Goal: Information Seeking & Learning: Learn about a topic

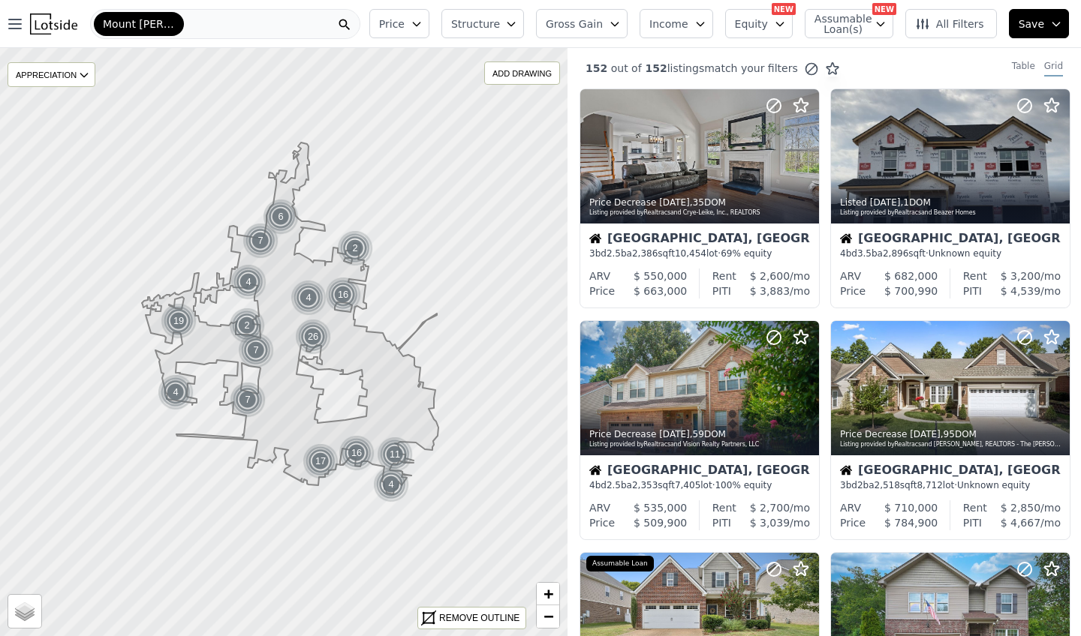
click at [202, 23] on div "Mount [PERSON_NAME]" at bounding box center [225, 24] width 270 height 30
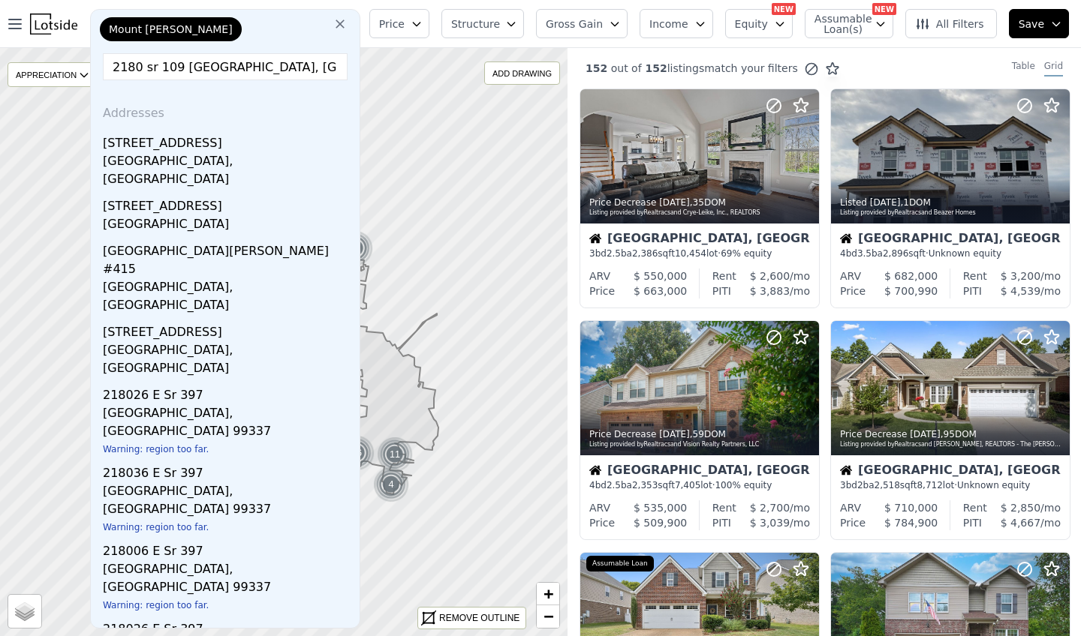
click at [152, 68] on input "2180 sr 109 [GEOGRAPHIC_DATA], [GEOGRAPHIC_DATA]" at bounding box center [225, 66] width 245 height 27
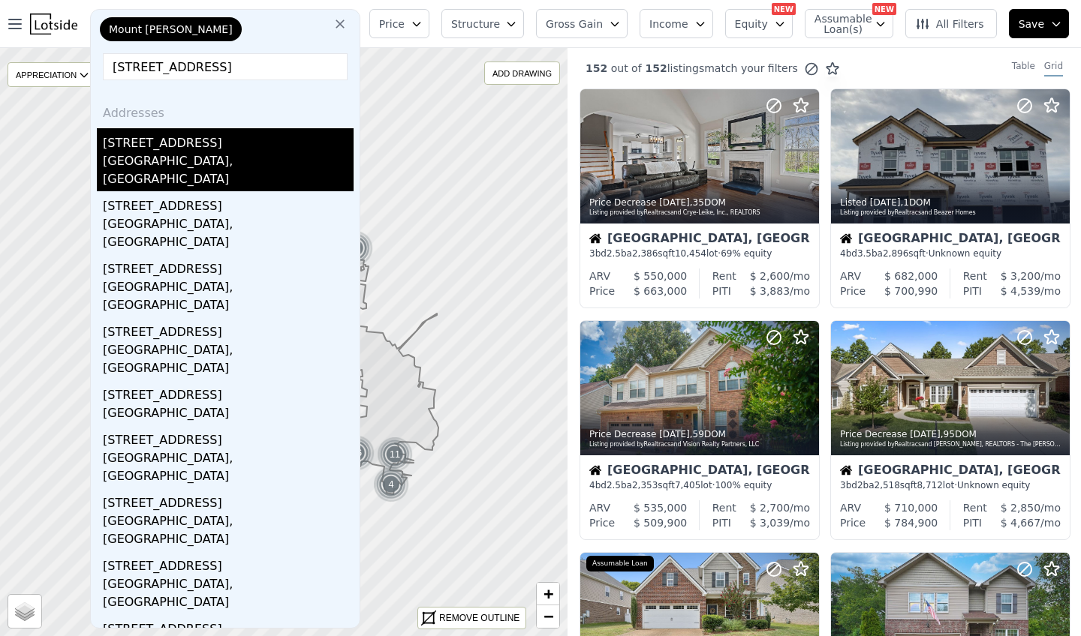
type input "[STREET_ADDRESS]"
click at [185, 146] on div "[STREET_ADDRESS]" at bounding box center [228, 140] width 251 height 24
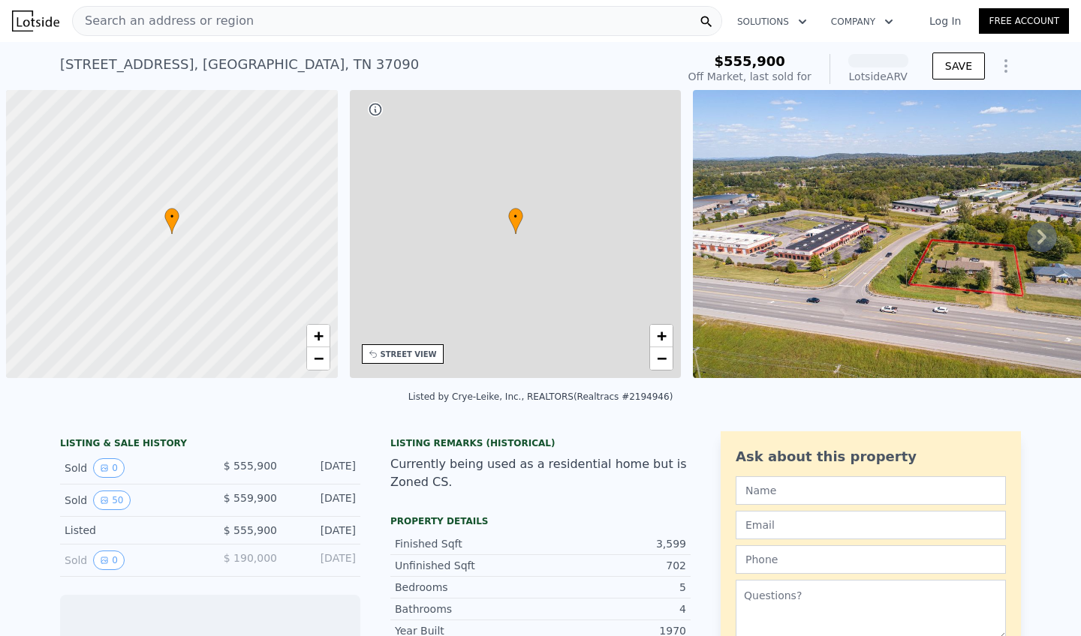
scroll to position [0, 6]
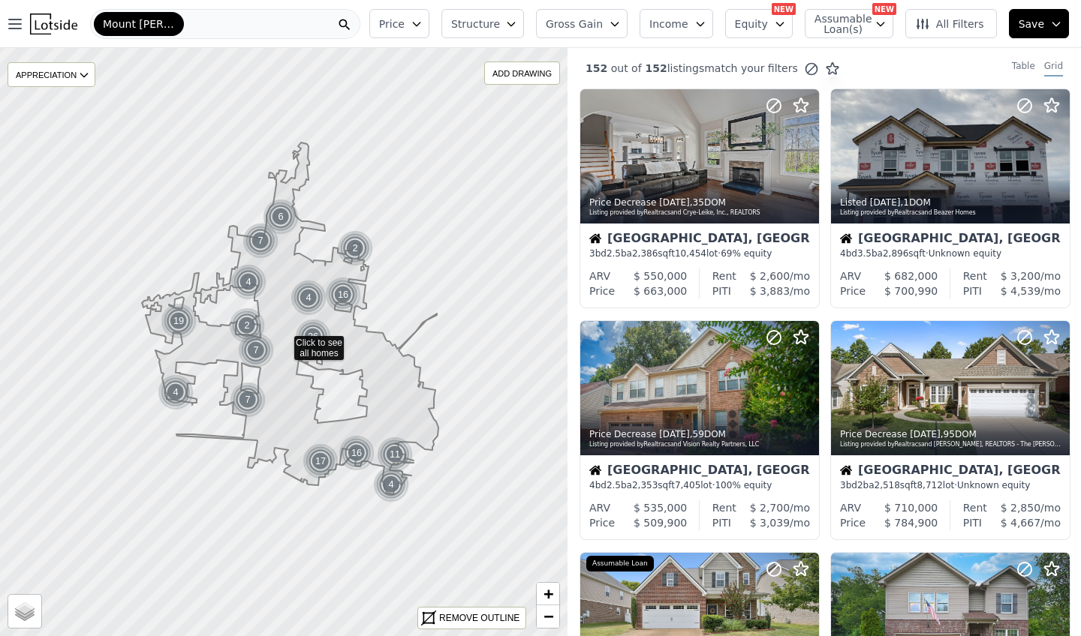
click at [201, 26] on div "Mount [PERSON_NAME]" at bounding box center [225, 24] width 270 height 30
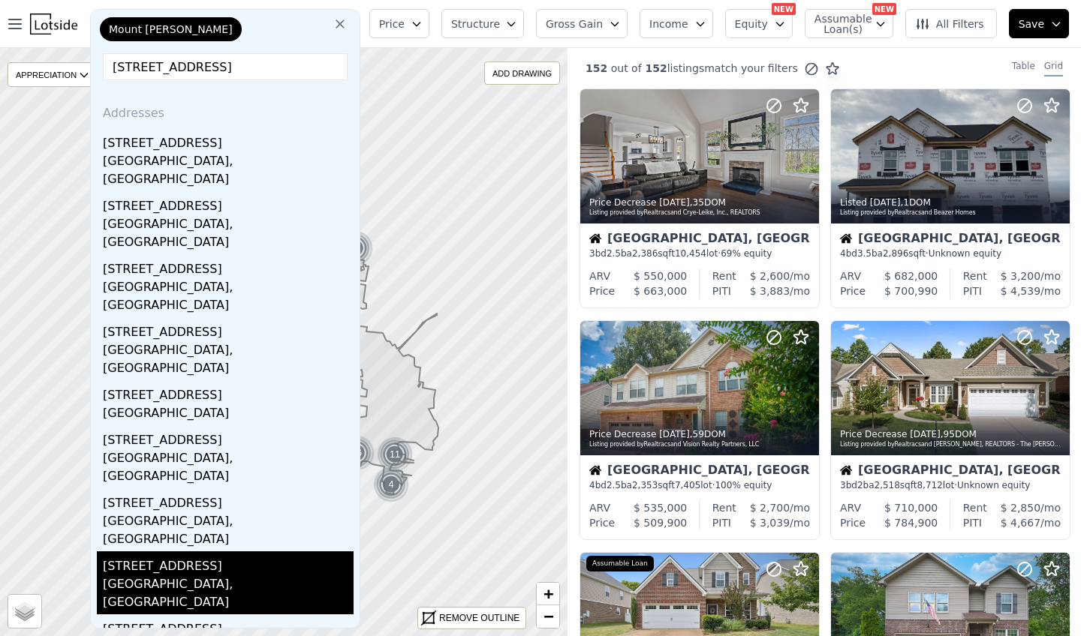
type input "[STREET_ADDRESS]"
click at [221, 552] on div "[STREET_ADDRESS]" at bounding box center [228, 564] width 251 height 24
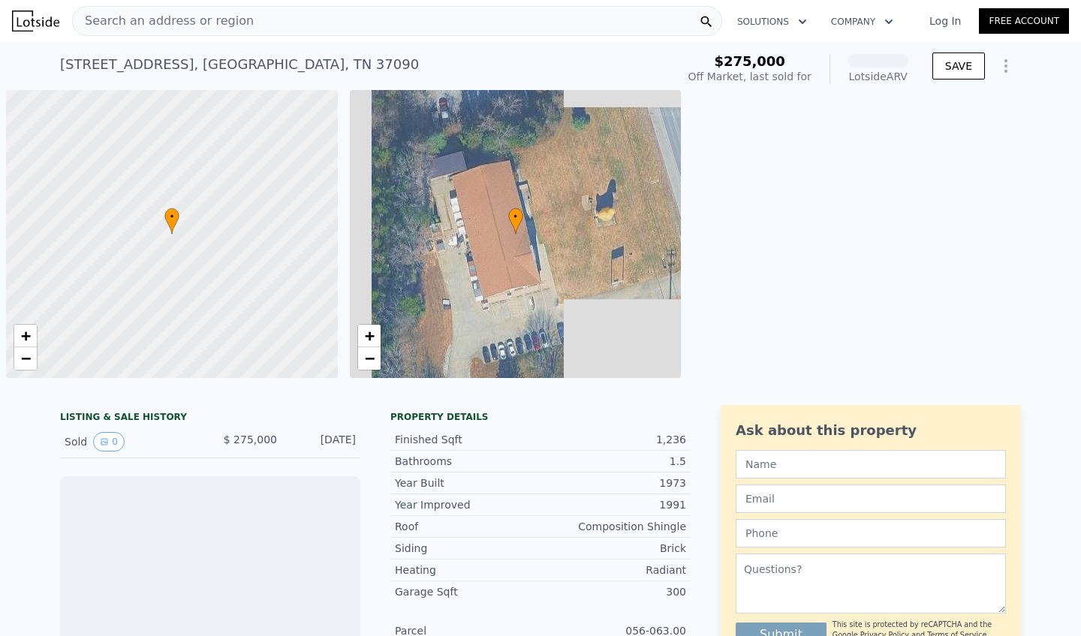
scroll to position [0, 6]
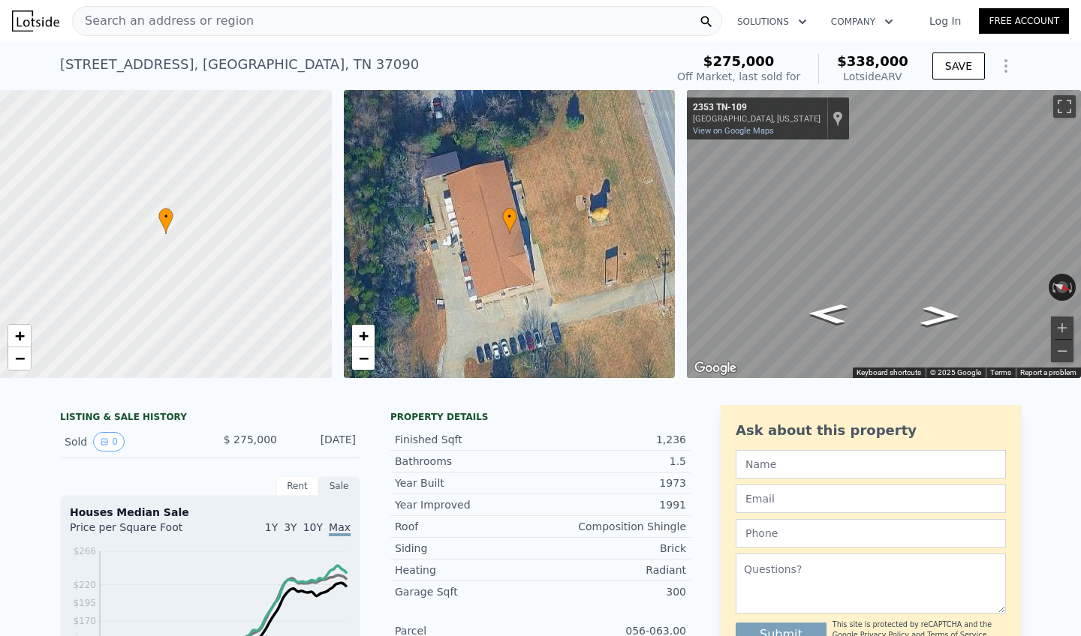
click at [145, 215] on div at bounding box center [166, 235] width 398 height 346
click at [21, 336] on span "+" at bounding box center [20, 335] width 10 height 19
click at [148, 244] on div at bounding box center [166, 235] width 398 height 346
click at [165, 244] on div at bounding box center [166, 235] width 398 height 346
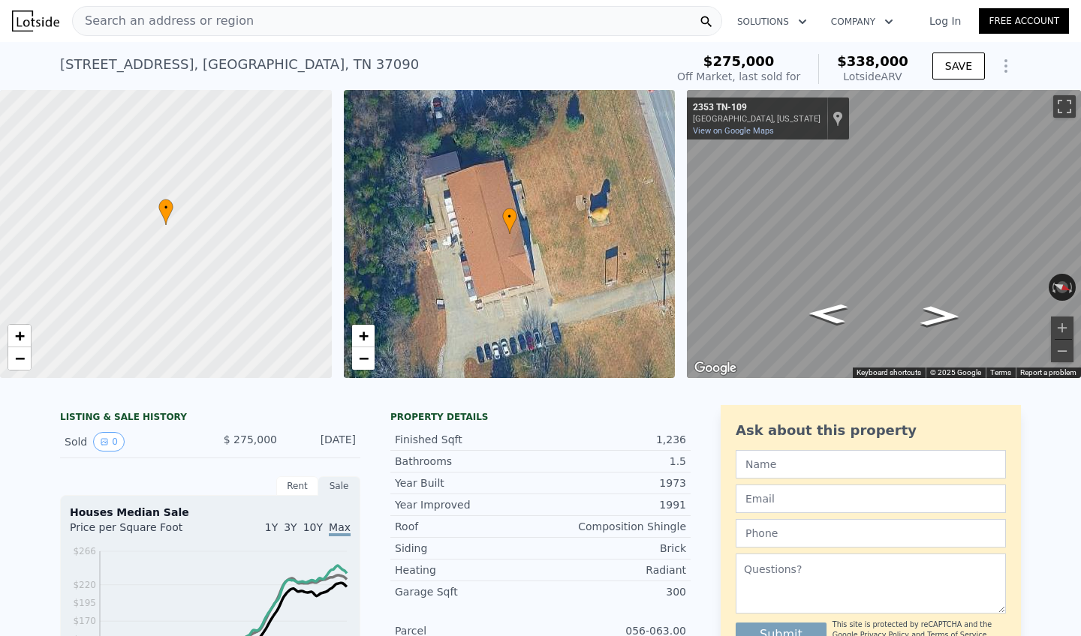
click at [39, 24] on img at bounding box center [35, 21] width 47 height 21
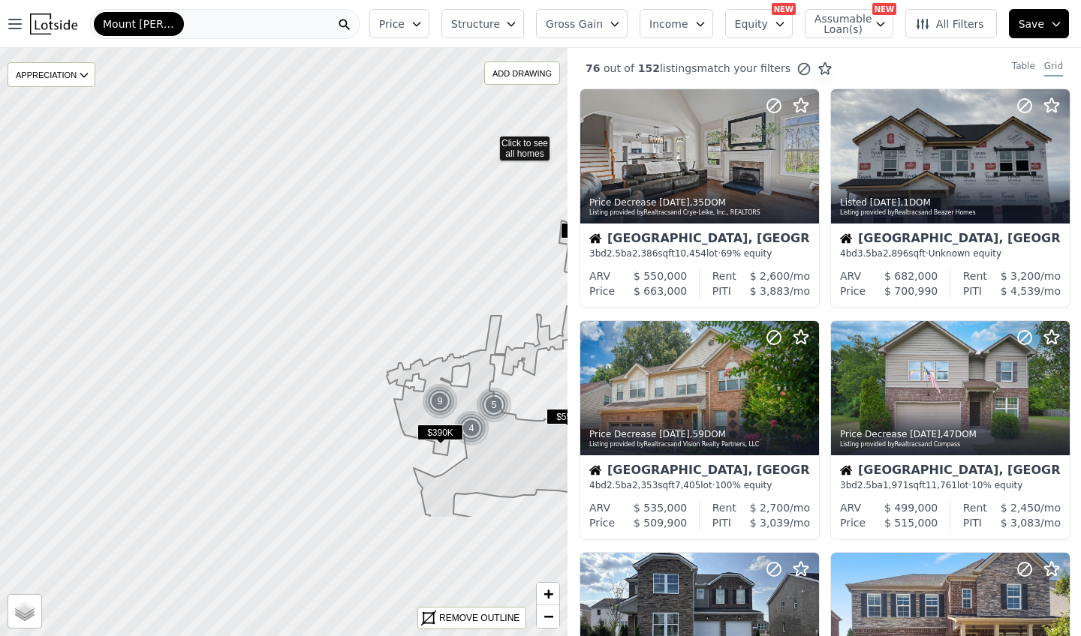
drag, startPoint x: 155, startPoint y: 320, endPoint x: 489, endPoint y: 141, distance: 378.0
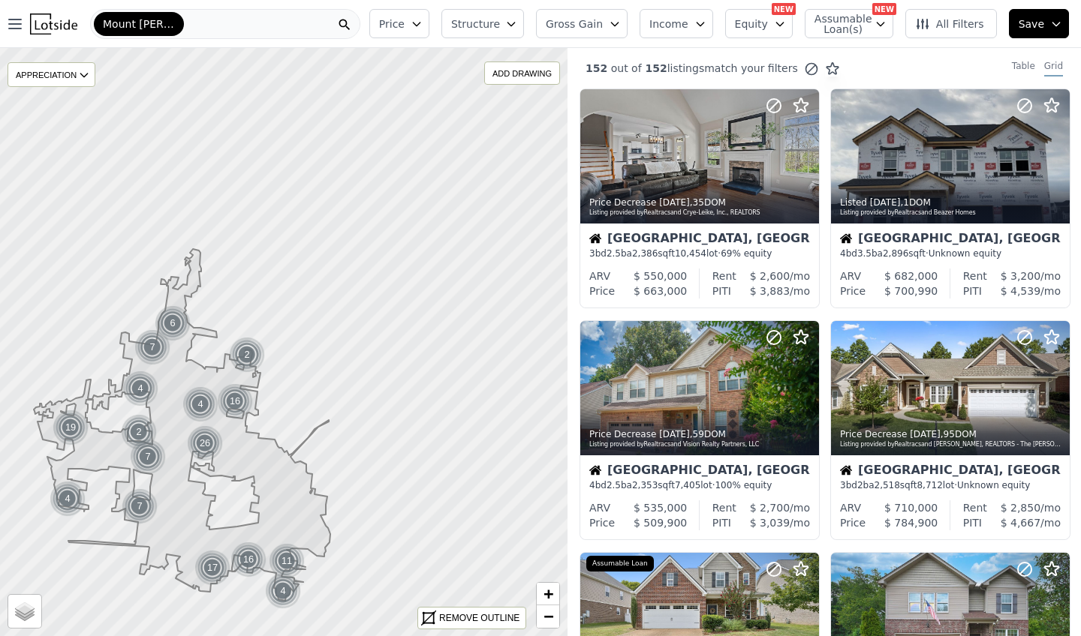
drag, startPoint x: 484, startPoint y: 281, endPoint x: 282, endPoint y: 315, distance: 204.8
click at [344, 337] on icon at bounding box center [283, 342] width 685 height 711
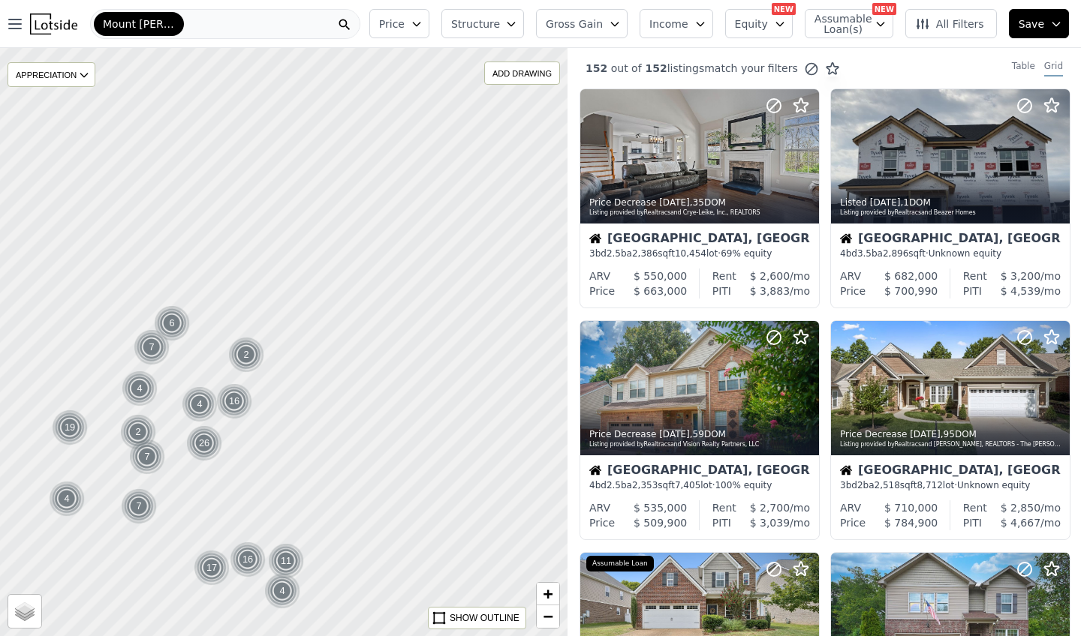
click at [344, 337] on div at bounding box center [283, 342] width 681 height 706
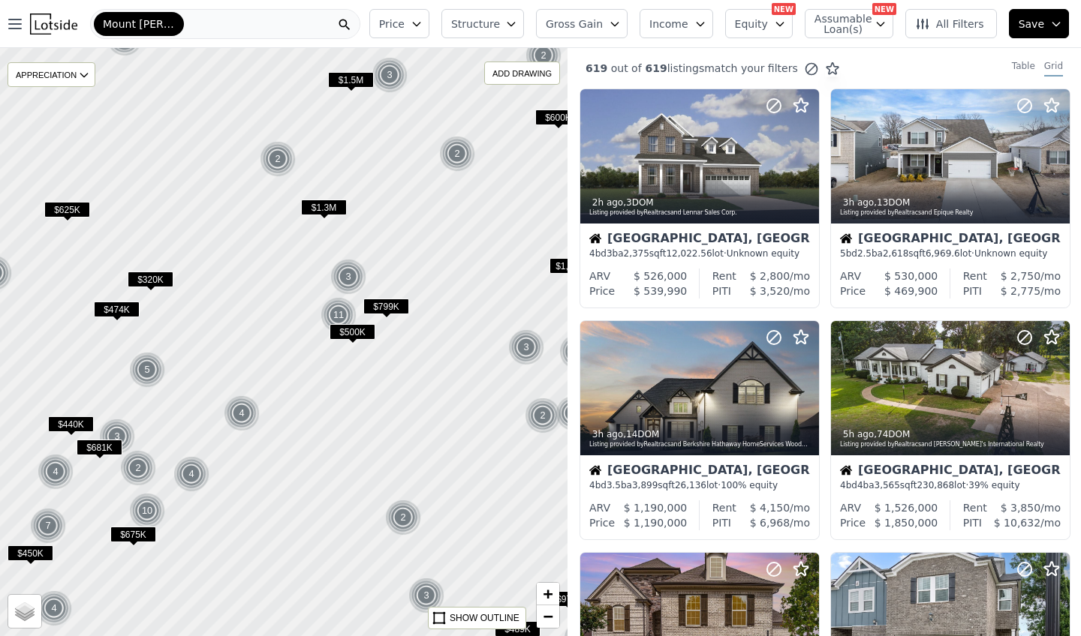
click at [367, 346] on div at bounding box center [283, 342] width 681 height 706
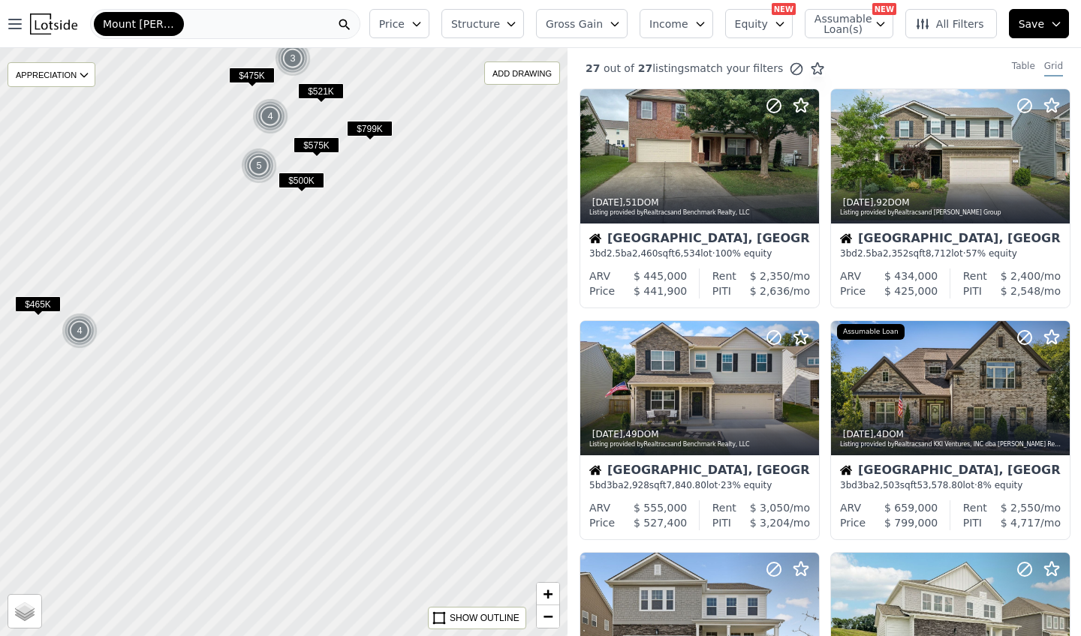
drag, startPoint x: 391, startPoint y: 394, endPoint x: 347, endPoint y: 233, distance: 166.4
click at [347, 233] on div at bounding box center [281, 336] width 681 height 706
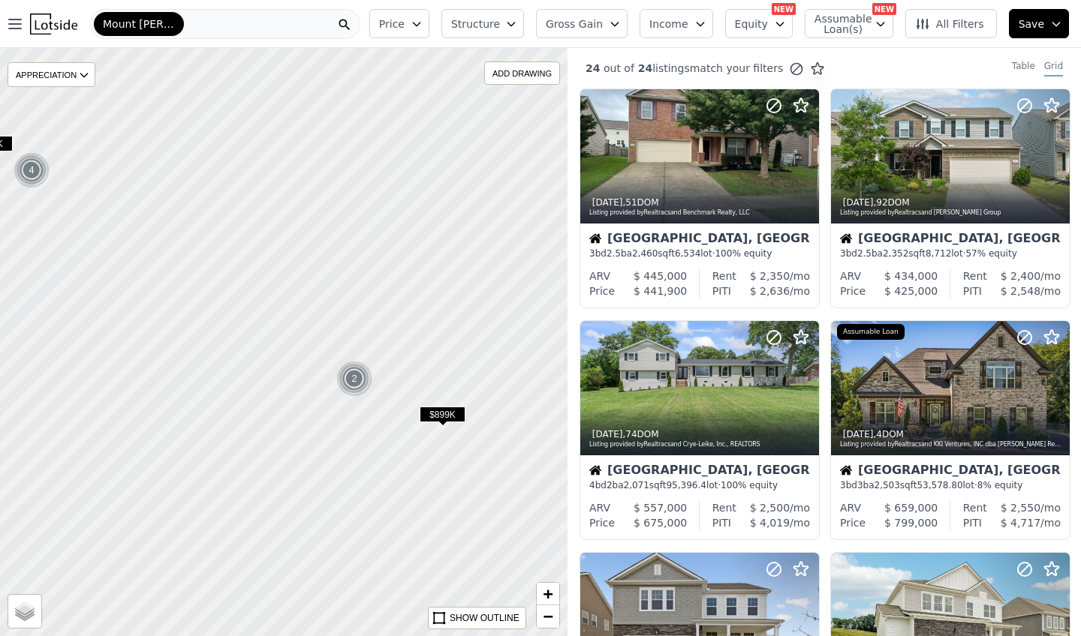
drag, startPoint x: 389, startPoint y: 463, endPoint x: 347, endPoint y: 310, distance: 158.7
click at [347, 310] on div at bounding box center [283, 342] width 681 height 706
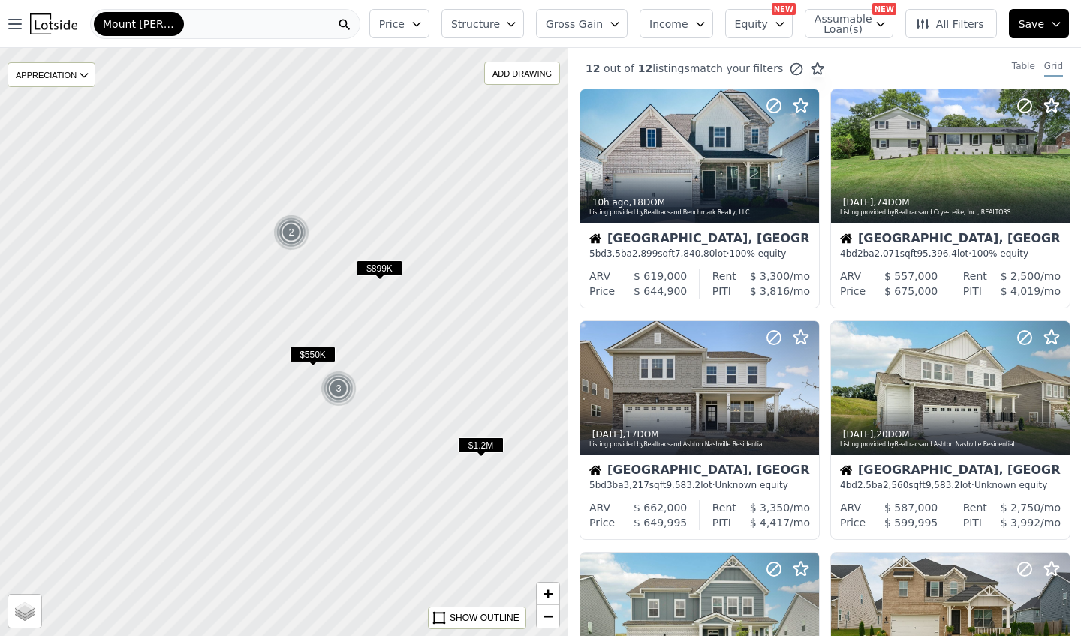
drag, startPoint x: 410, startPoint y: 495, endPoint x: 347, endPoint y: 349, distance: 158.6
click at [347, 349] on div at bounding box center [283, 342] width 681 height 706
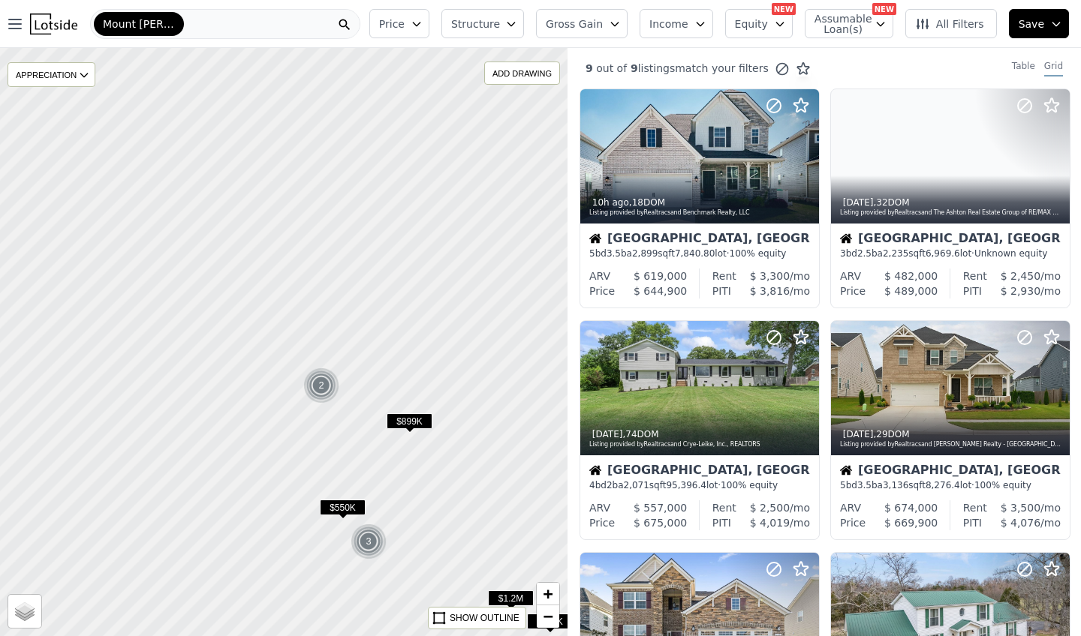
drag, startPoint x: 385, startPoint y: 375, endPoint x: 416, endPoint y: 531, distance: 158.4
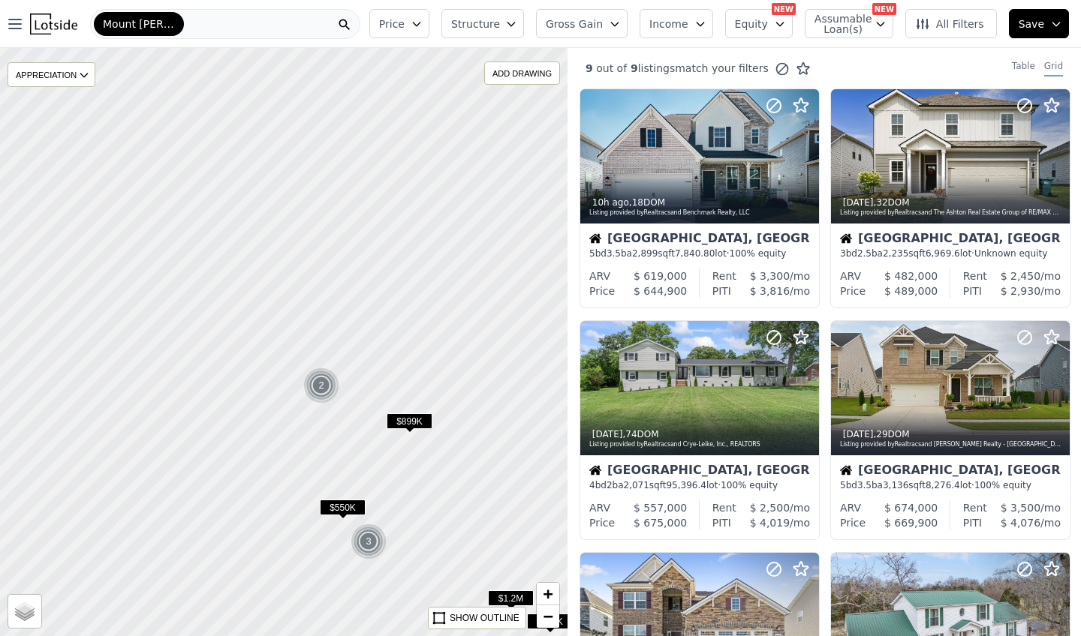
click at [416, 531] on div at bounding box center [283, 342] width 681 height 706
click at [335, 287] on div at bounding box center [283, 342] width 681 height 706
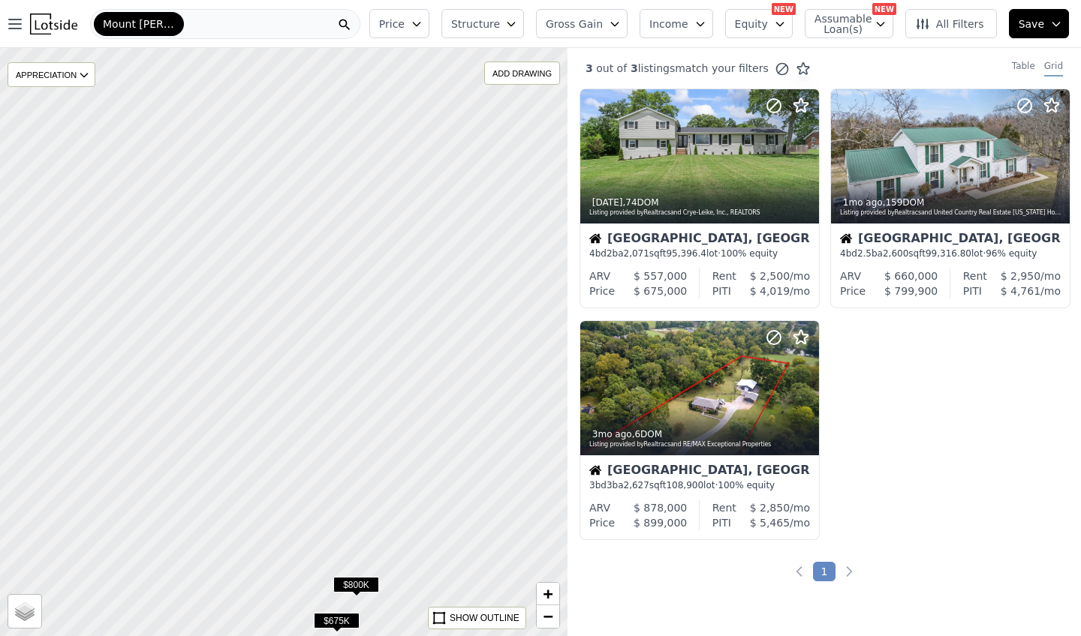
drag, startPoint x: 328, startPoint y: 251, endPoint x: 367, endPoint y: 380, distance: 134.8
click at [367, 380] on div at bounding box center [283, 342] width 681 height 706
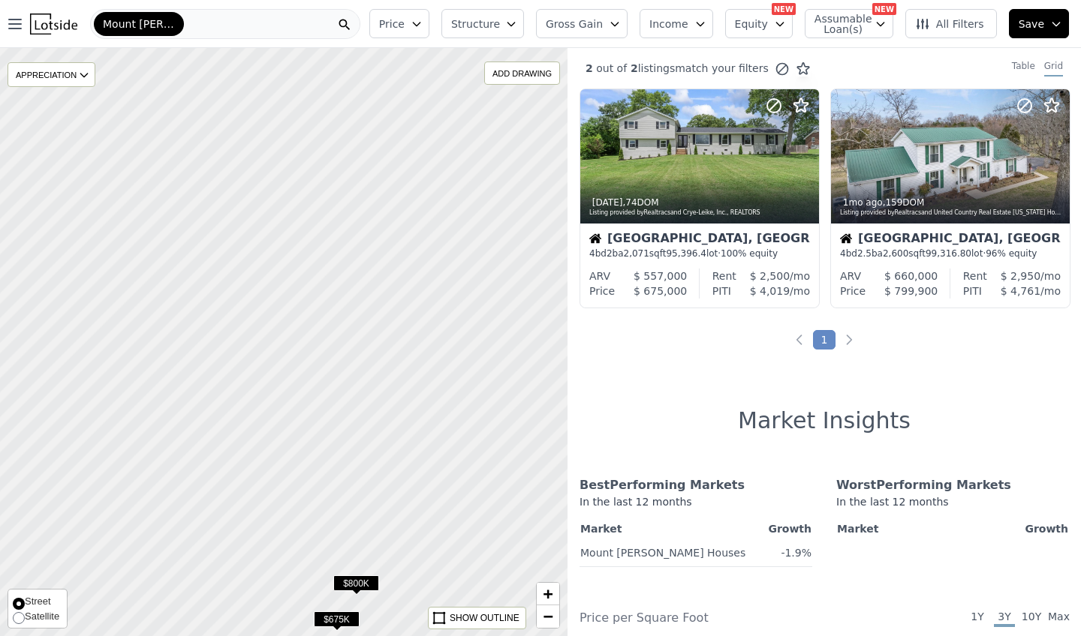
click at [32, 617] on span "Satellite" at bounding box center [42, 615] width 35 height 11
click at [25, 617] on input "Satellite" at bounding box center [19, 618] width 12 height 12
radio input "true"
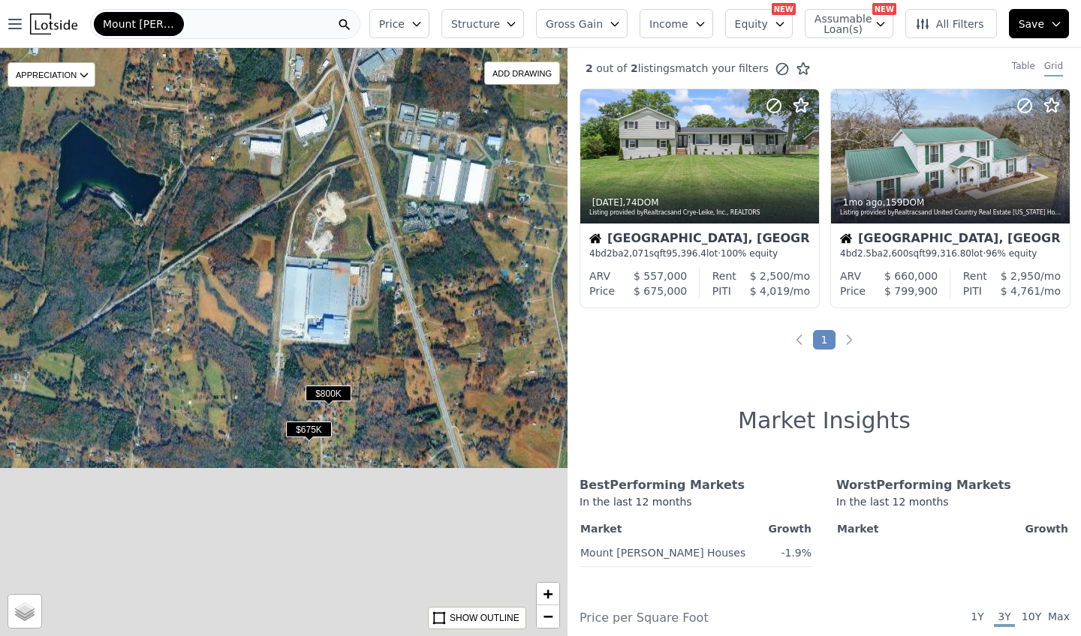
drag, startPoint x: 404, startPoint y: 503, endPoint x: 375, endPoint y: 311, distance: 193.6
click at [375, 311] on div "$800K $675K APPRECIATION None 3M 1Y 3Y ADD DRAWING REMOVE ALL DRAWINGS Street S…" at bounding box center [283, 342] width 567 height 588
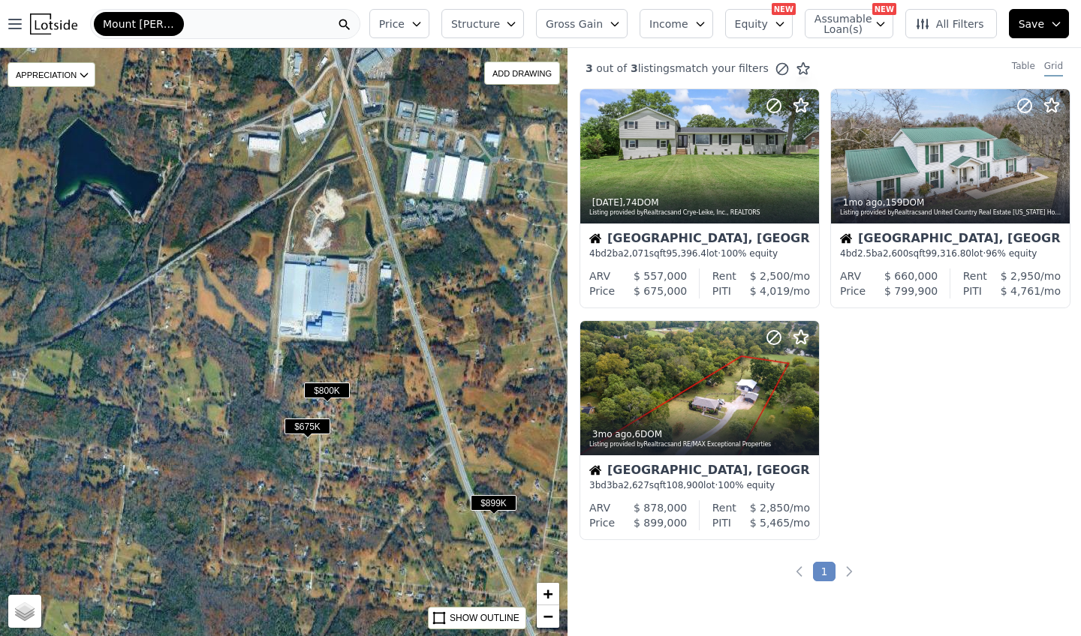
click at [357, 360] on div "$899K $800K $675K APPRECIATION None 3M 1Y 3Y ADD DRAWING REMOVE ALL DRAWINGS St…" at bounding box center [283, 342] width 567 height 588
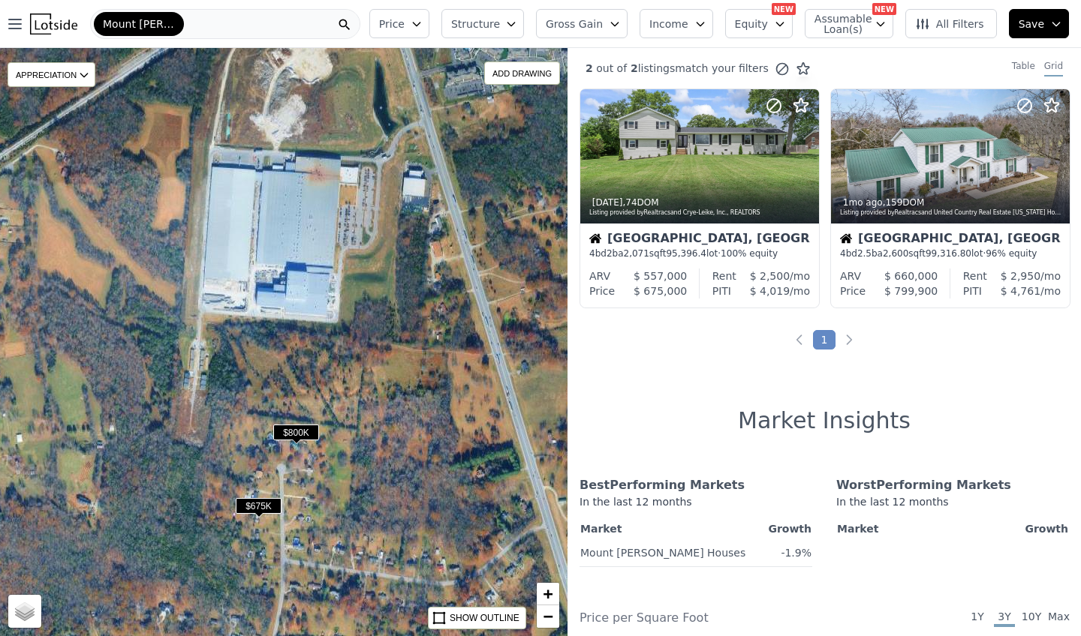
click at [355, 358] on div "$800K $675K APPRECIATION None 3M 1Y 3Y ADD DRAWING REMOVE ALL DRAWINGS Street S…" at bounding box center [283, 342] width 567 height 588
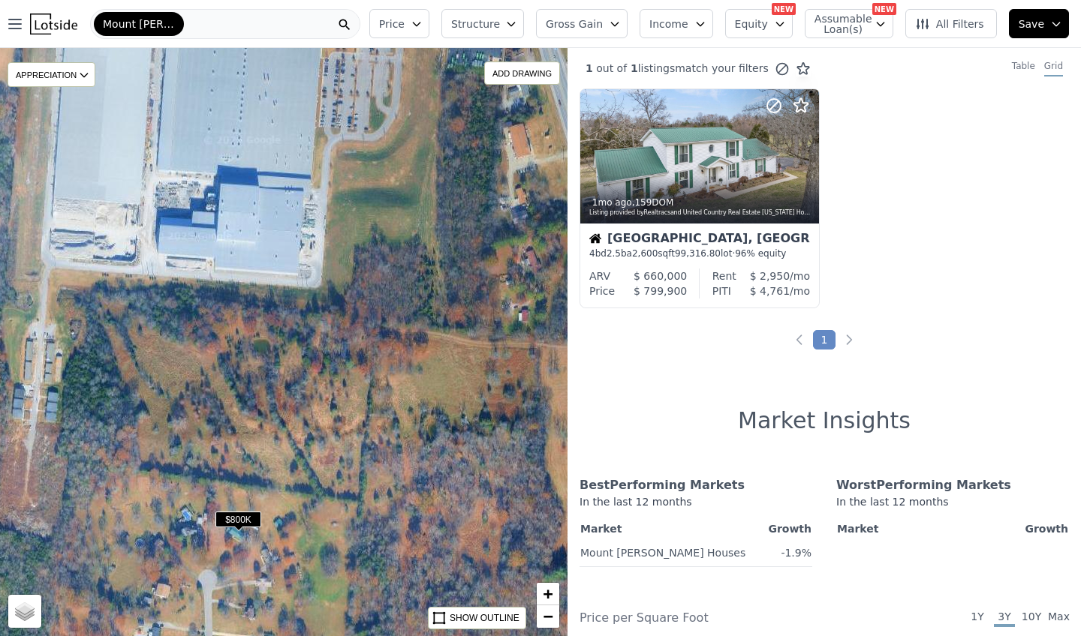
click at [347, 357] on div "$800K APPRECIATION None 3M 1Y 3Y ADD DRAWING REMOVE ALL DRAWINGS Street Satelli…" at bounding box center [283, 342] width 567 height 588
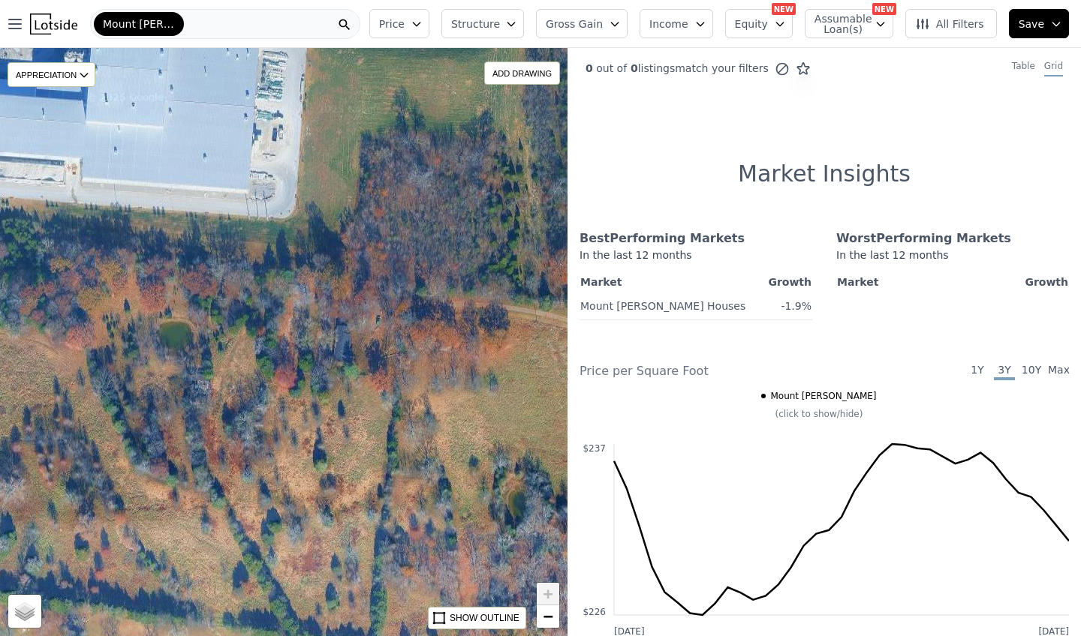
click at [342, 350] on div "APPRECIATION None 3M 1Y 3Y ADD DRAWING REMOVE ALL DRAWINGS Street Satellite SHO…" at bounding box center [283, 342] width 567 height 588
click at [341, 350] on div "APPRECIATION None 3M 1Y 3Y ADD DRAWING REMOVE ALL DRAWINGS Street Satellite SHO…" at bounding box center [283, 342] width 567 height 588
click at [552, 622] on span "−" at bounding box center [548, 616] width 10 height 19
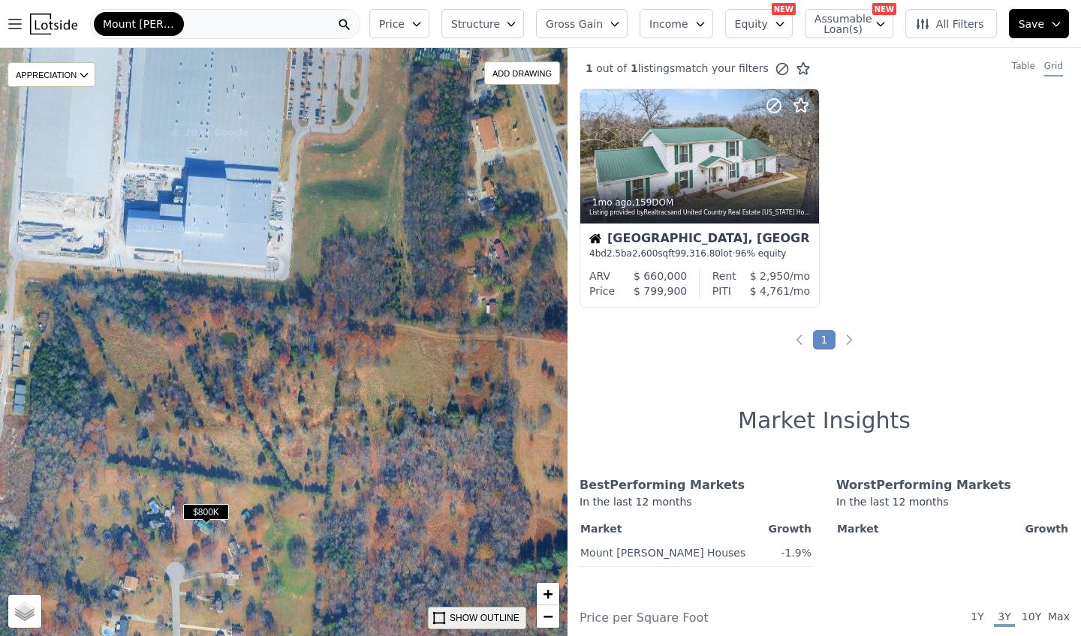
click at [506, 618] on div "SHOW OUTLINE" at bounding box center [484, 619] width 70 height 14
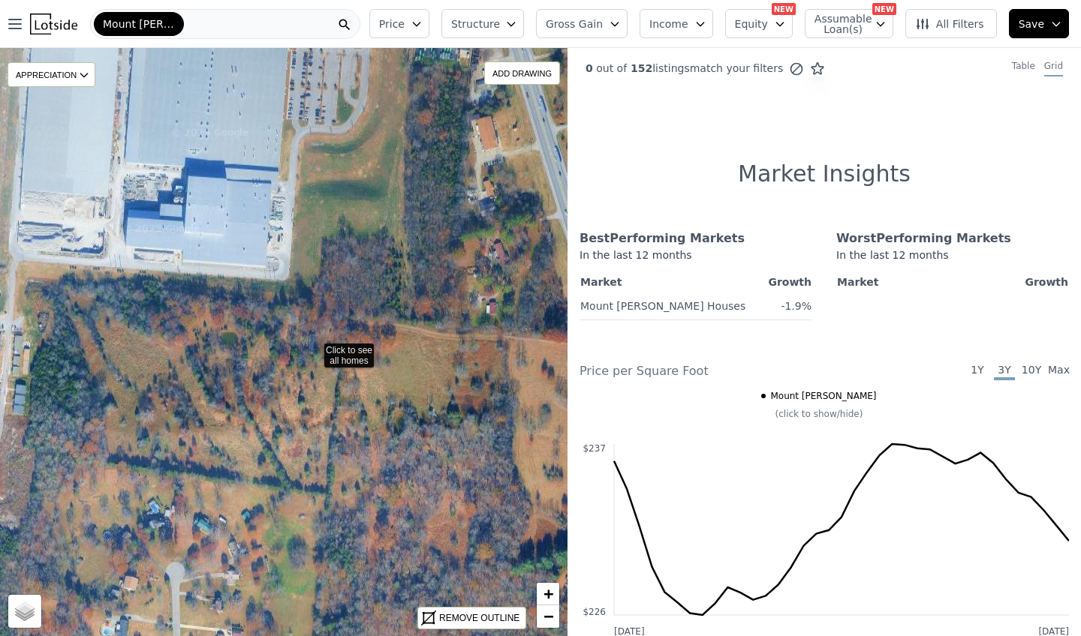
click at [313, 347] on icon at bounding box center [283, 342] width 685 height 711
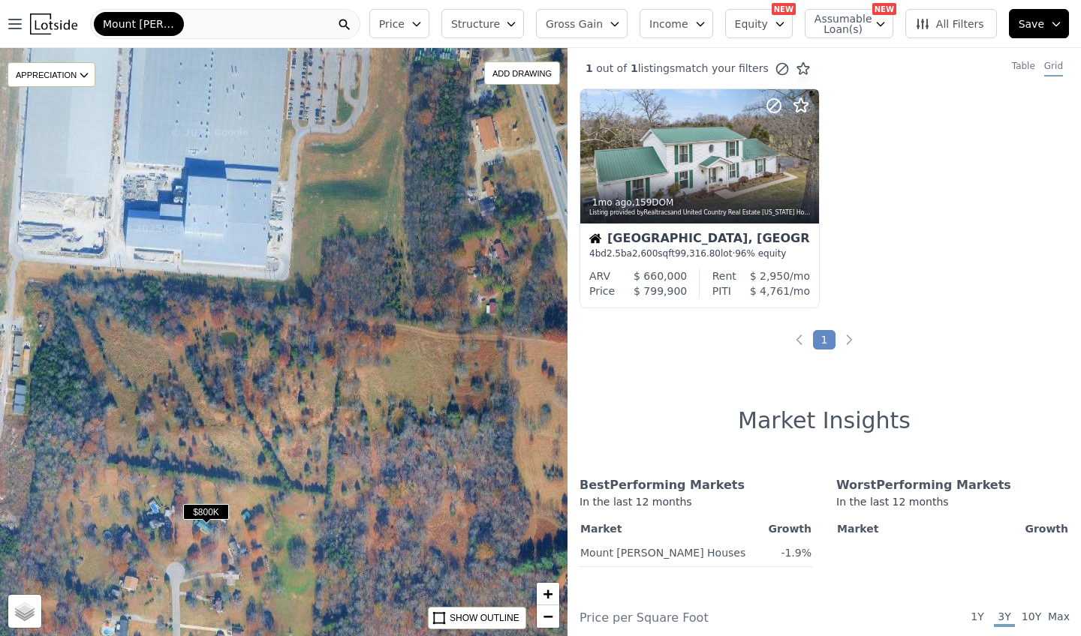
click at [220, 515] on span "$800K" at bounding box center [206, 512] width 46 height 16
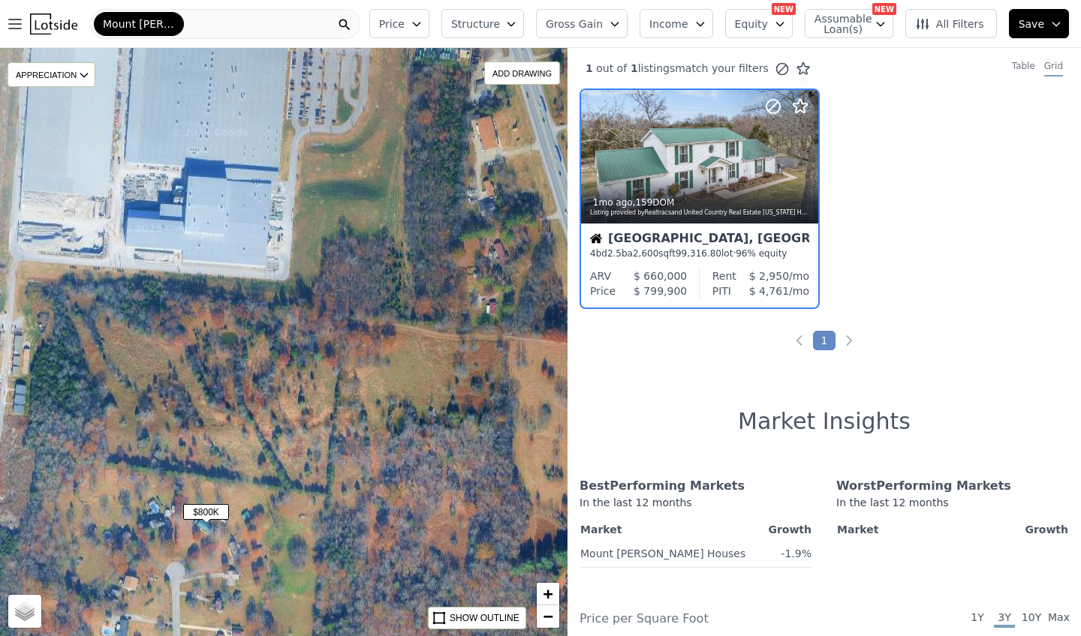
click at [314, 370] on div "$800K APPRECIATION None 3M 1Y 3Y ADD DRAWING REMOVE ALL DRAWINGS Street Satelli…" at bounding box center [283, 342] width 567 height 588
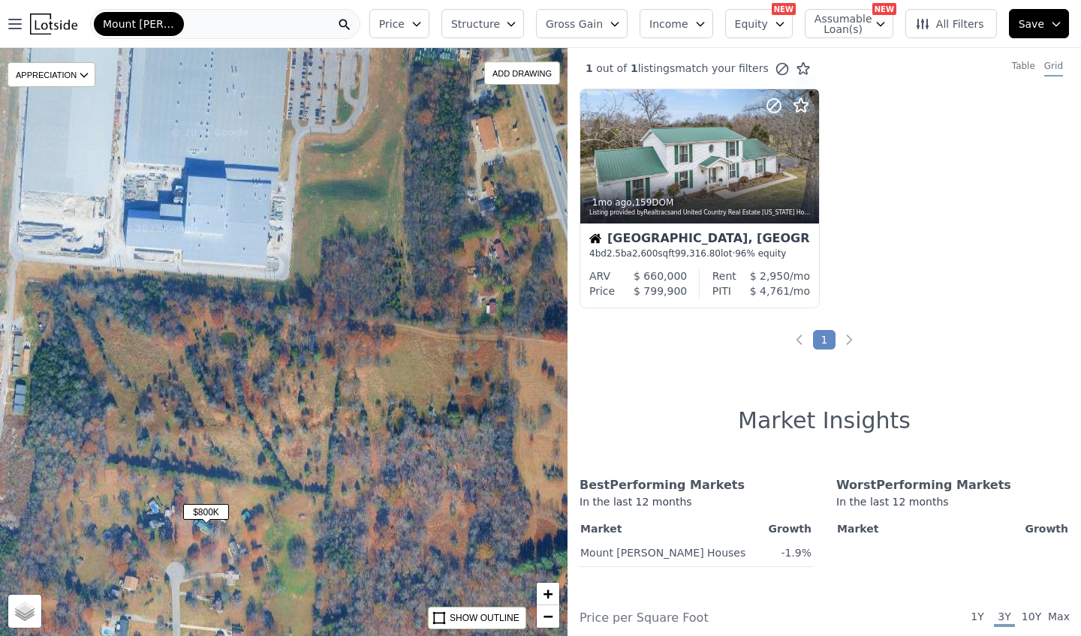
click at [309, 341] on div "$800K APPRECIATION None 3M 1Y 3Y ADD DRAWING REMOVE ALL DRAWINGS Street Satelli…" at bounding box center [283, 342] width 567 height 588
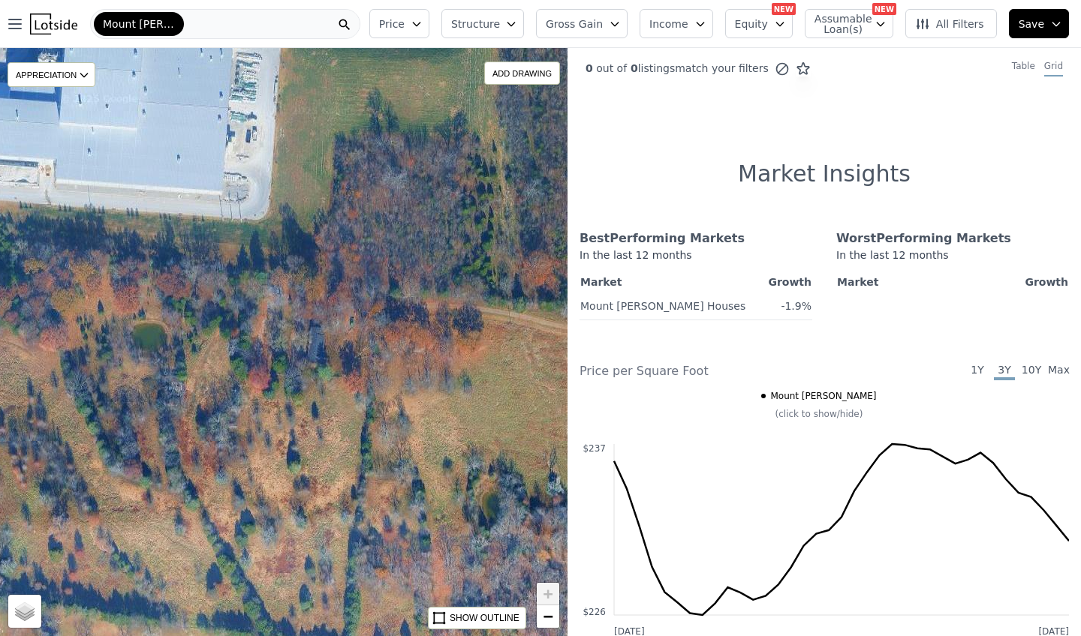
click at [312, 335] on div "APPRECIATION None 3M 1Y 3Y ADD DRAWING REMOVE ALL DRAWINGS Street Satellite SHO…" at bounding box center [283, 342] width 567 height 588
click at [546, 619] on span "−" at bounding box center [548, 616] width 10 height 19
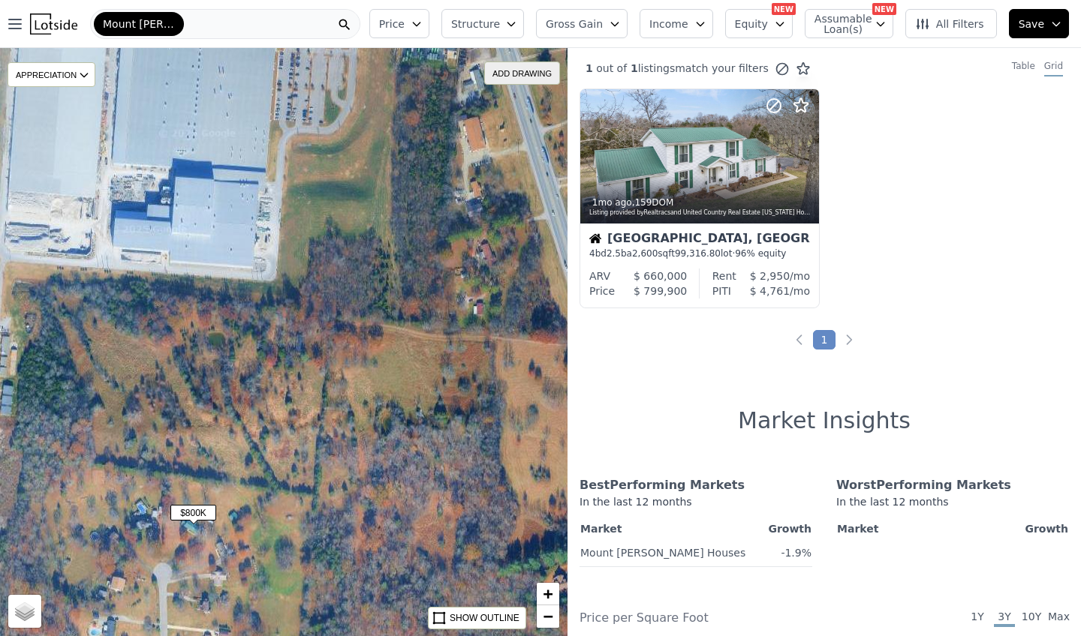
click at [510, 65] on div "ADD DRAWING" at bounding box center [522, 73] width 74 height 22
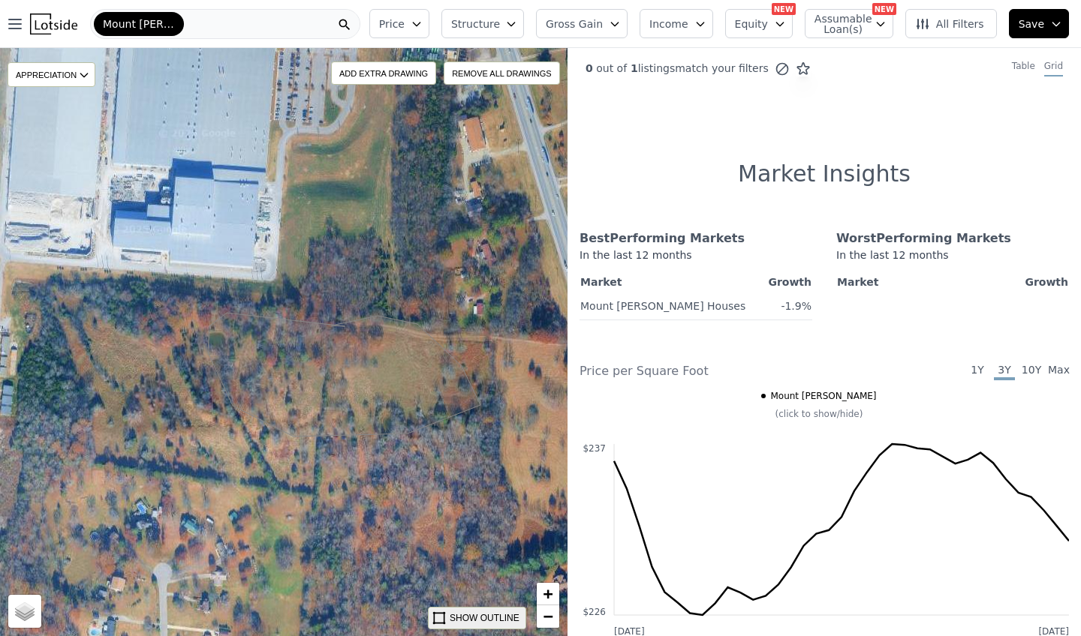
click at [484, 616] on div "SHOW OUTLINE" at bounding box center [484, 619] width 70 height 14
click at [469, 76] on div "REMOVE ALL DRAWINGS" at bounding box center [502, 73] width 114 height 22
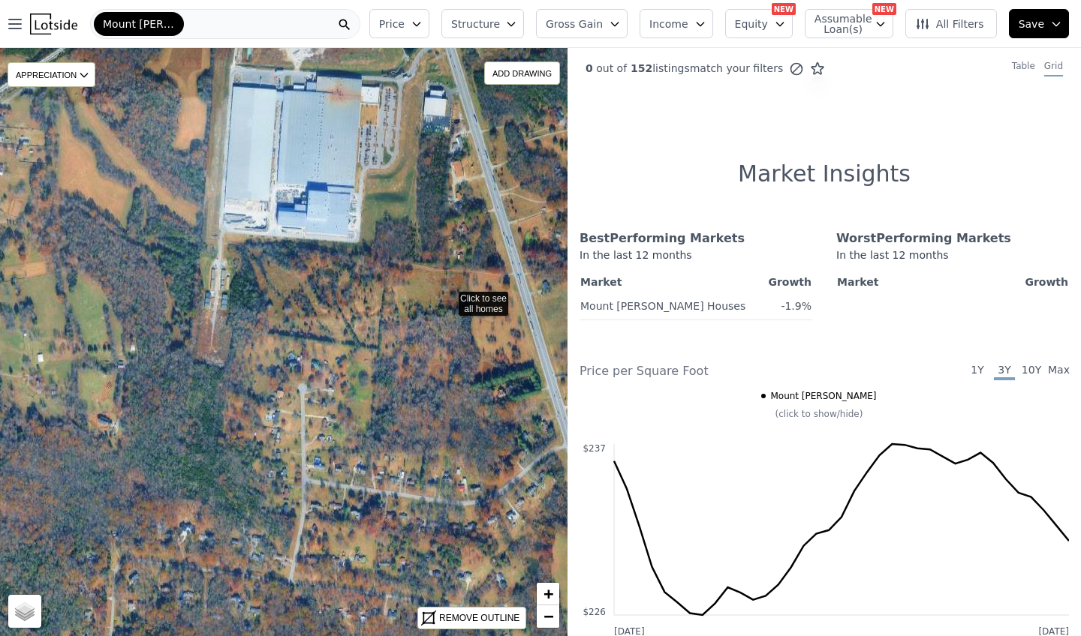
drag, startPoint x: 453, startPoint y: 358, endPoint x: 448, endPoint y: 296, distance: 62.5
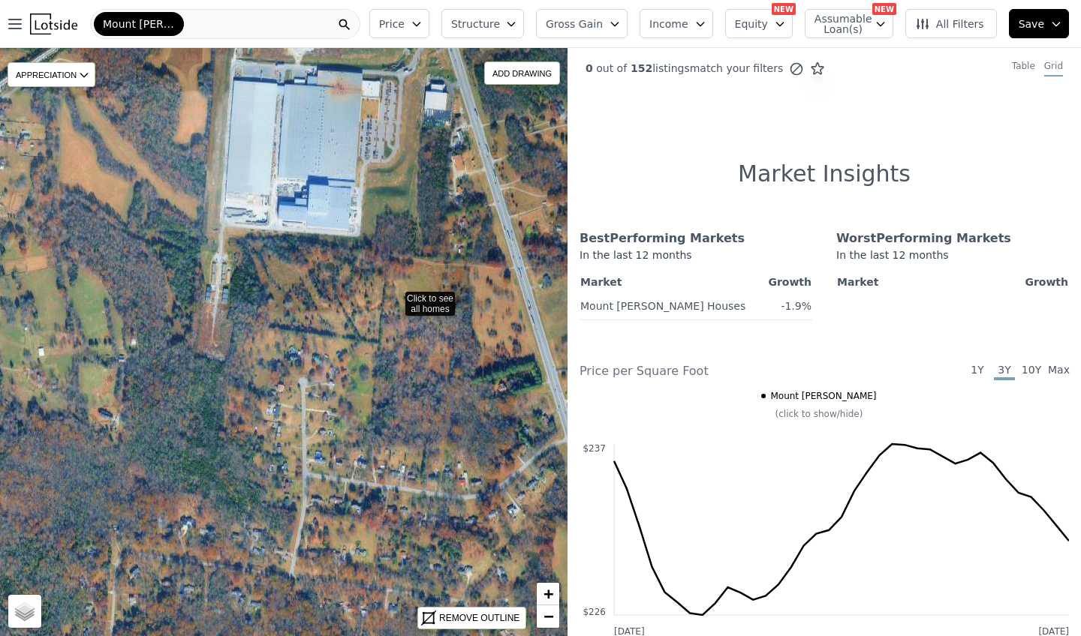
click at [395, 296] on icon at bounding box center [283, 342] width 685 height 711
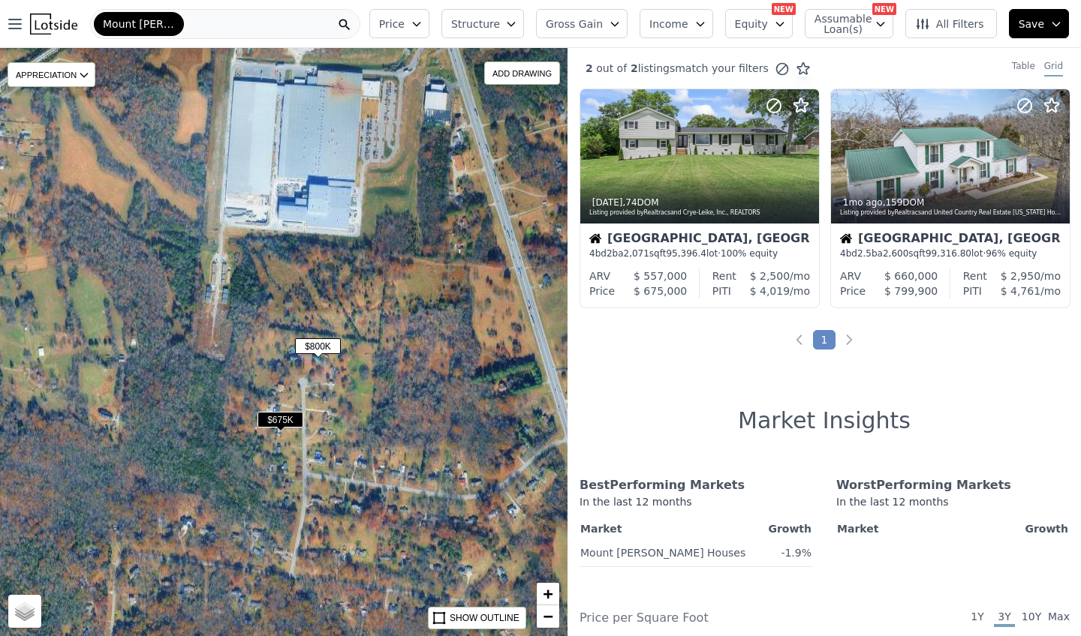
click at [1059, 618] on span "Max" at bounding box center [1058, 618] width 21 height 18
click at [1004, 618] on span "3Y" at bounding box center [1004, 618] width 21 height 18
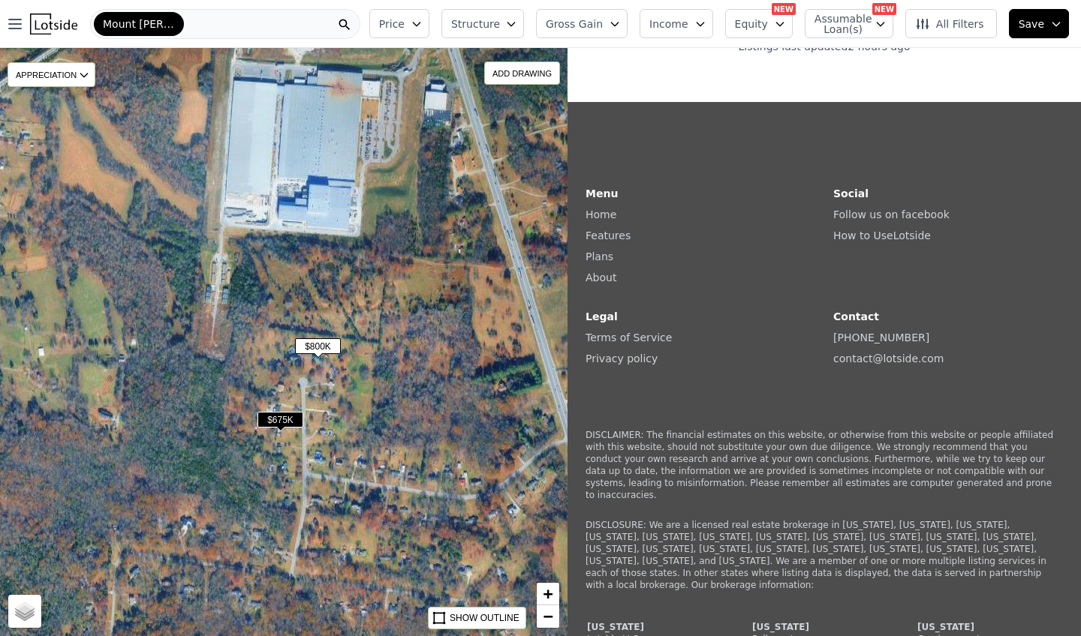
scroll to position [1685, 0]
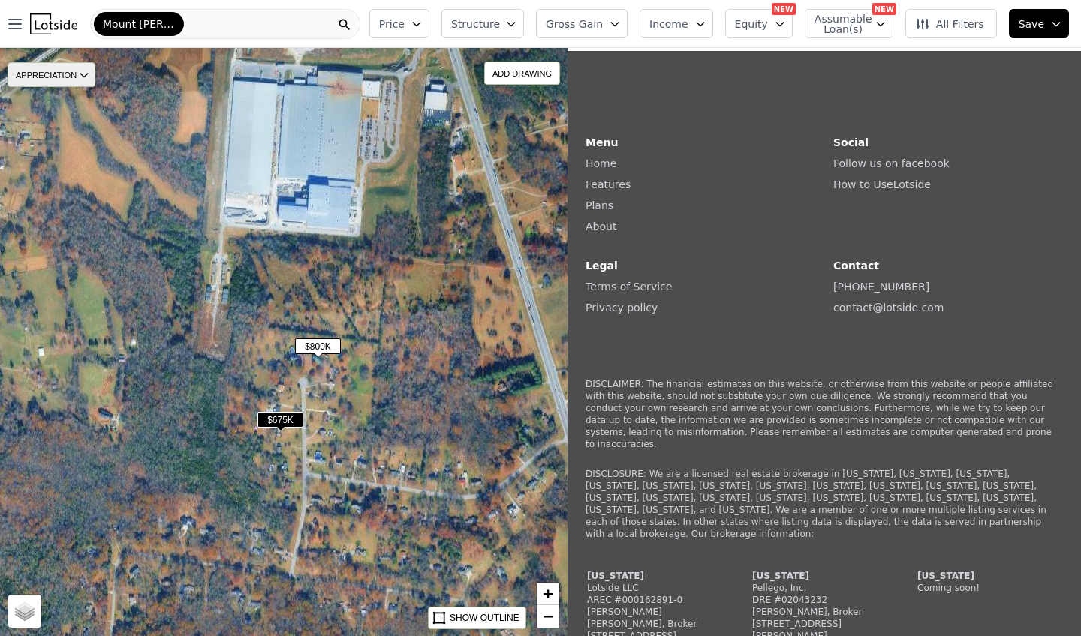
click at [83, 83] on div "APPRECIATION" at bounding box center [52, 74] width 88 height 25
click at [317, 349] on span "$800K" at bounding box center [318, 346] width 46 height 16
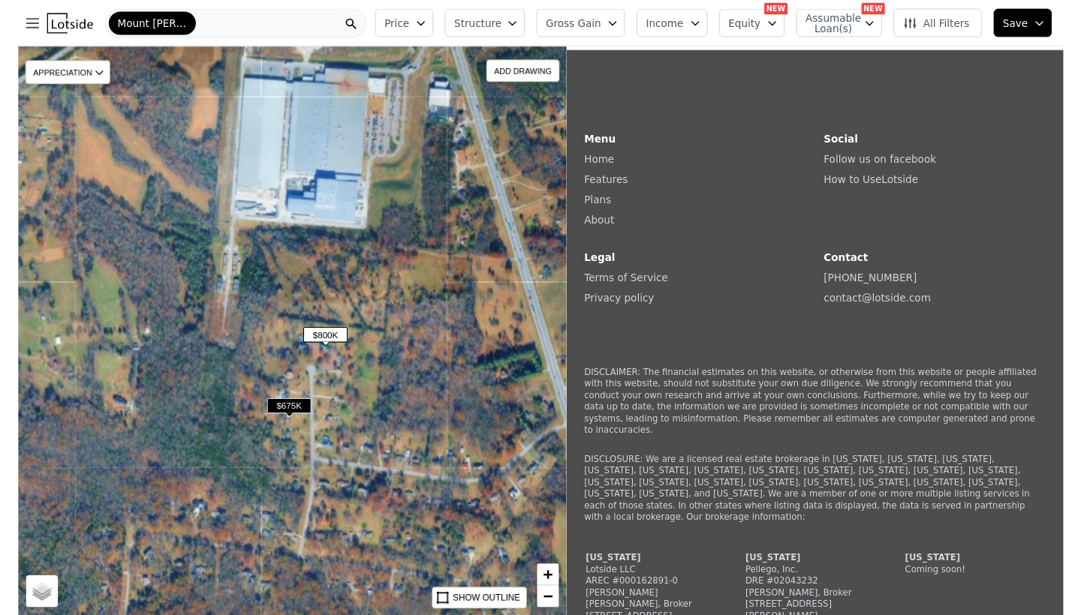
scroll to position [0, 0]
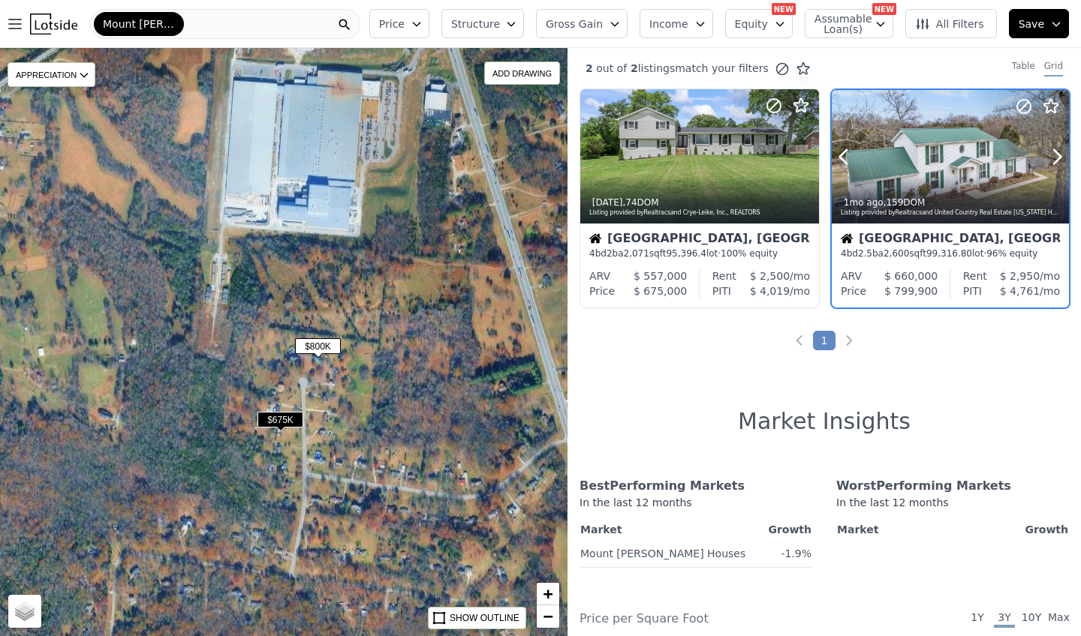
click at [948, 171] on div at bounding box center [949, 157] width 237 height 134
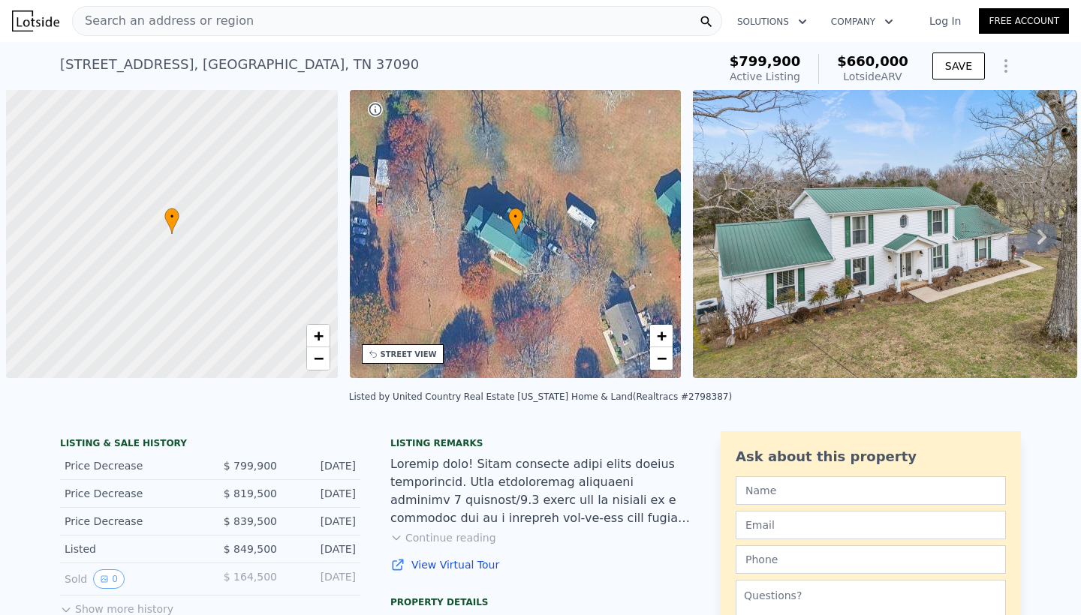
scroll to position [0, 6]
